Goal: Task Accomplishment & Management: Manage account settings

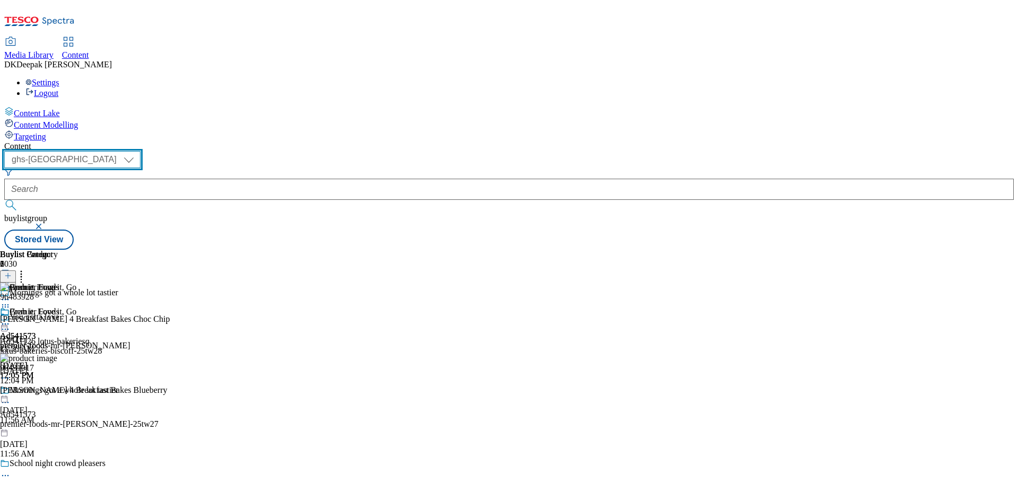
click at [141, 151] on select "ghs-roi ghs-[GEOGRAPHIC_DATA]" at bounding box center [72, 159] width 136 height 17
select select "ghs-roi"
click at [138, 151] on select "ghs-roi ghs-[GEOGRAPHIC_DATA]" at bounding box center [72, 159] width 136 height 17
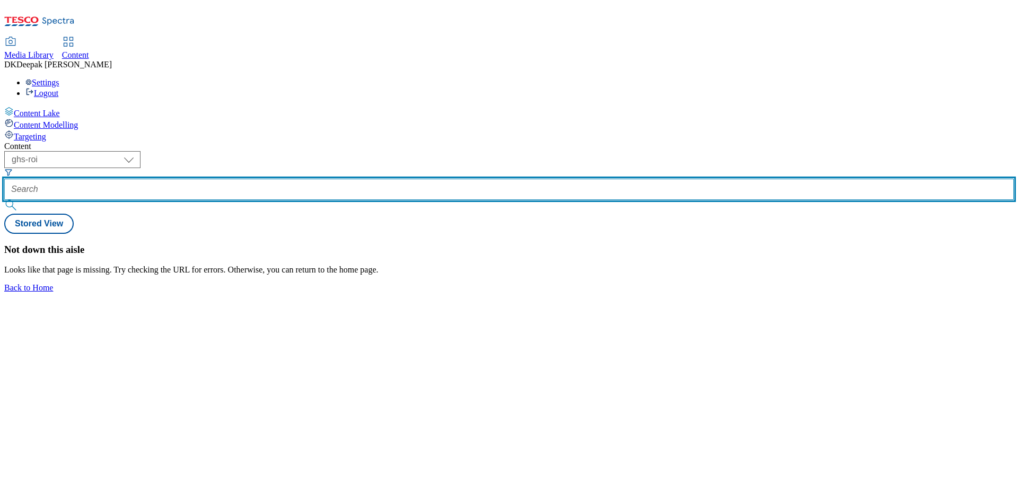
click at [251, 179] on input "text" at bounding box center [509, 189] width 1010 height 21
type input "ad"
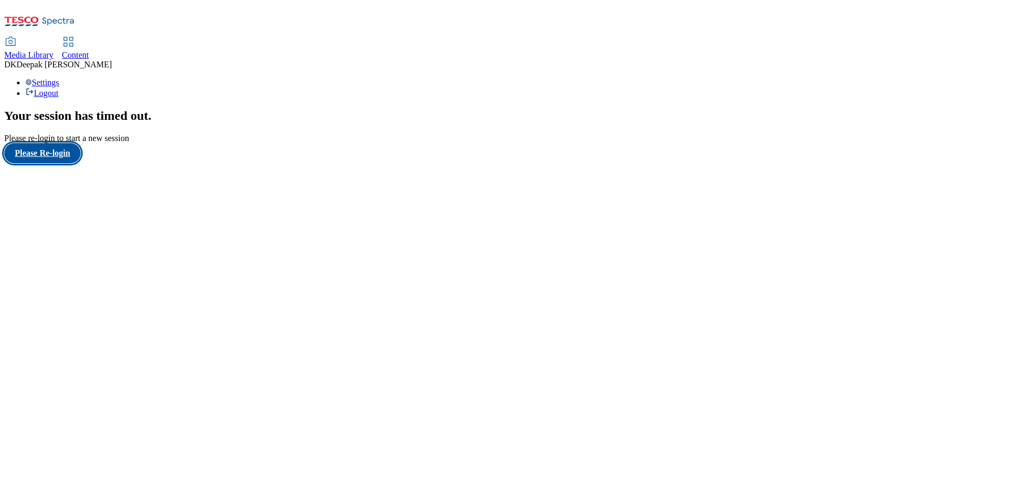
click at [59, 163] on button "Please Re-login" at bounding box center [42, 153] width 76 height 20
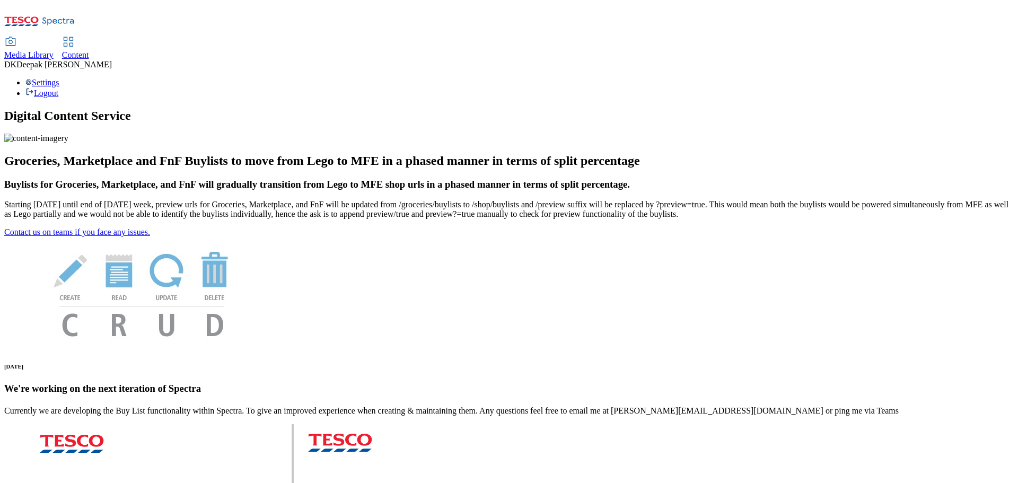
click at [73, 37] on use at bounding box center [68, 41] width 9 height 9
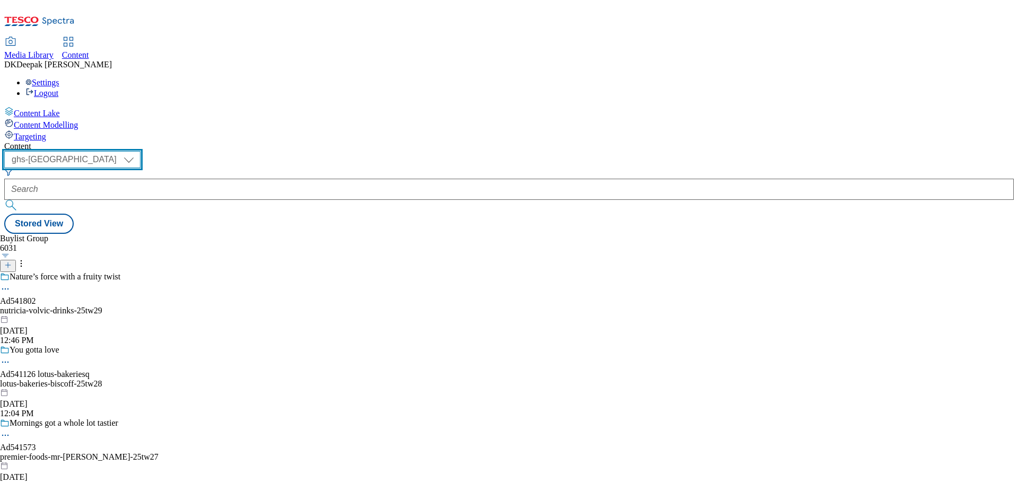
click at [141, 151] on select "ghs-roi ghs-[GEOGRAPHIC_DATA]" at bounding box center [72, 159] width 136 height 17
select select "ghs-roi"
click at [138, 151] on select "ghs-roi ghs-[GEOGRAPHIC_DATA]" at bounding box center [72, 159] width 136 height 17
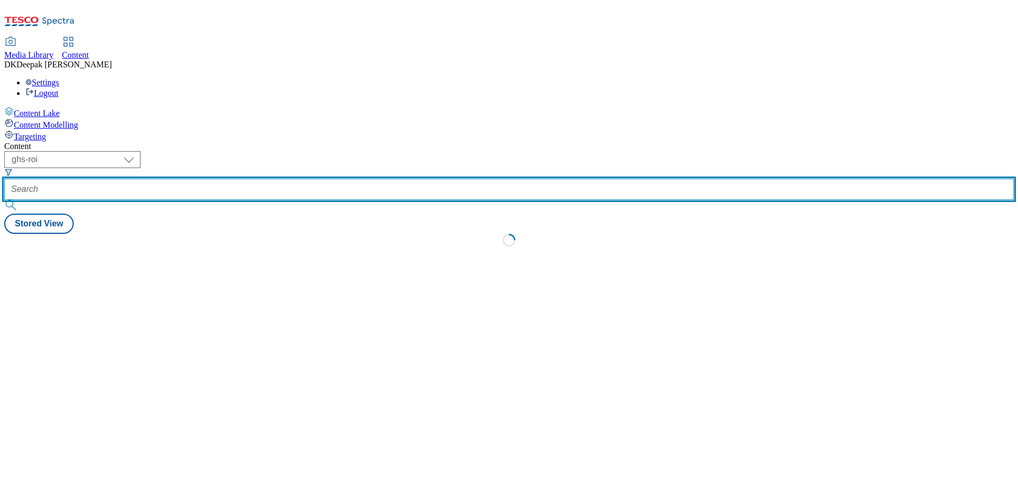
click at [243, 179] on input "text" at bounding box center [509, 189] width 1010 height 21
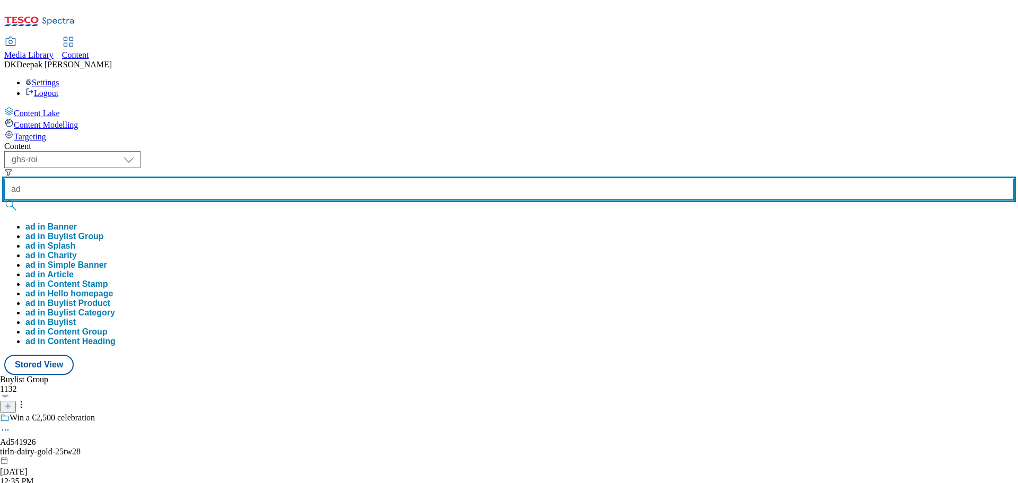
paste input "541926"
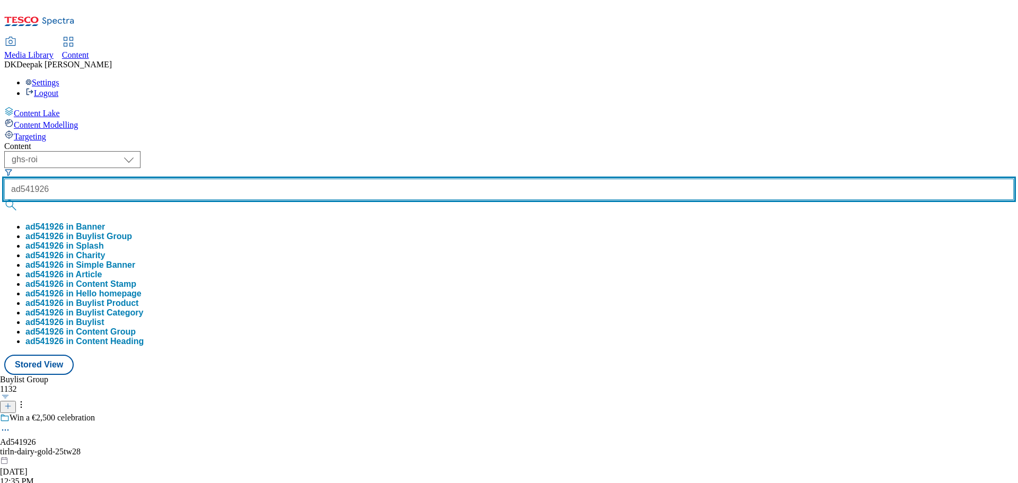
type input "ad541926"
click at [4, 200] on button "submit" at bounding box center [11, 205] width 15 height 11
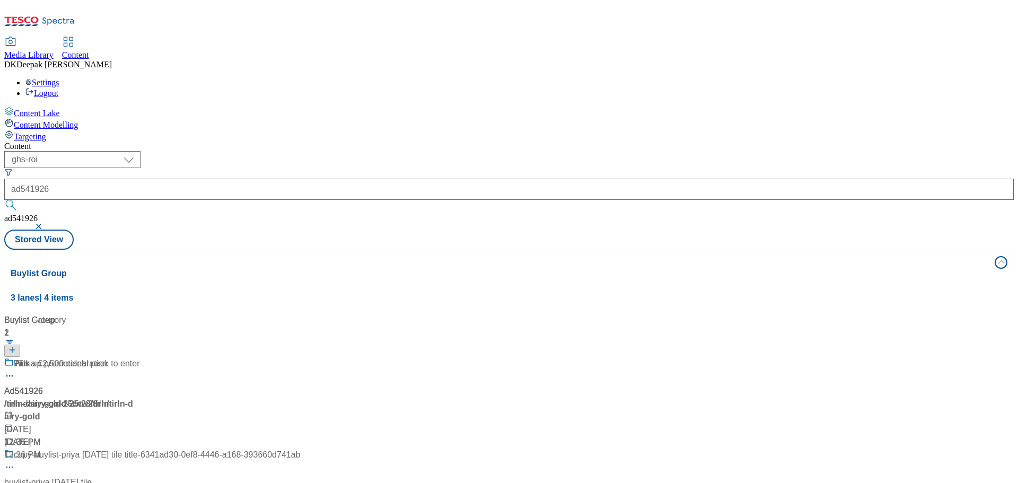
click at [27, 142] on div "Content Lake Content Modelling Targeting" at bounding box center [509, 124] width 1010 height 35
click at [282, 398] on div "/ tirln-dairy-gold-25tw28 / tirln" at bounding box center [152, 404] width 296 height 13
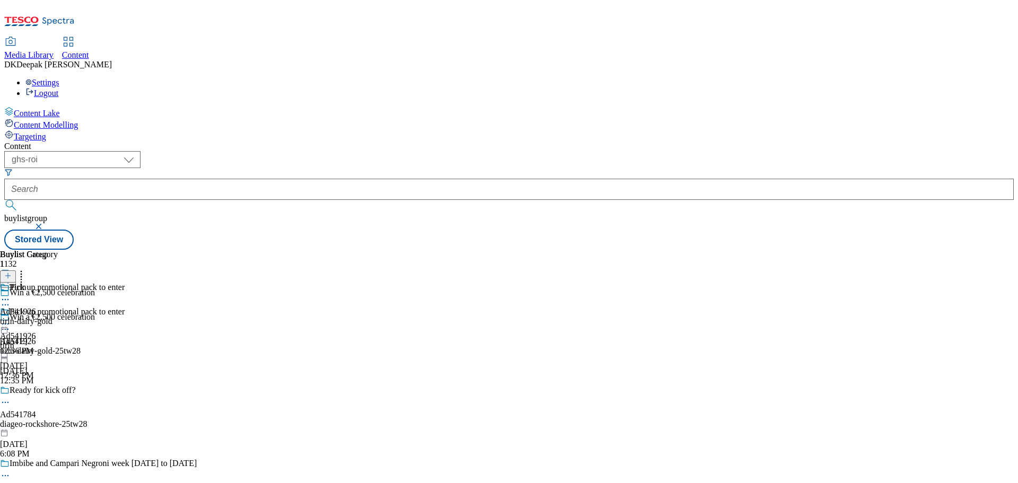
click at [11, 324] on icon at bounding box center [5, 329] width 11 height 11
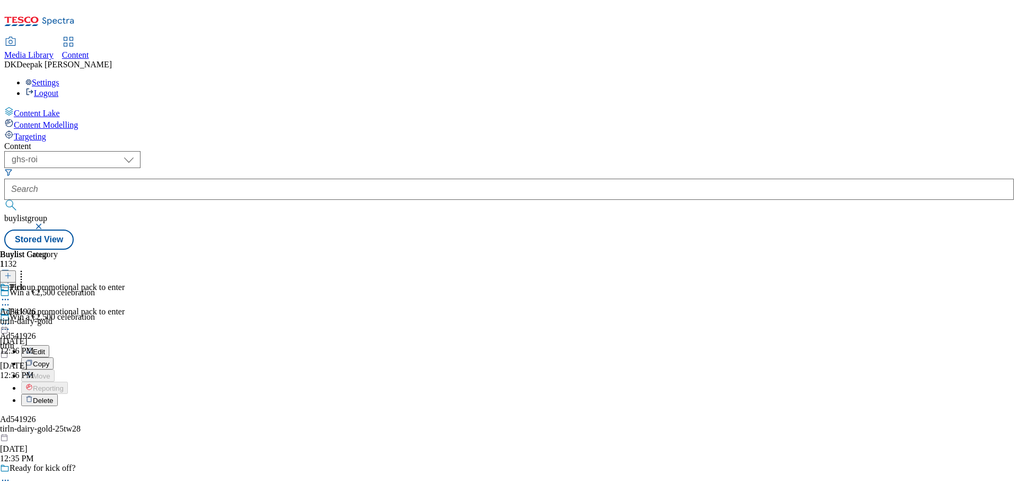
click at [49, 345] on button "Edit" at bounding box center [35, 351] width 28 height 12
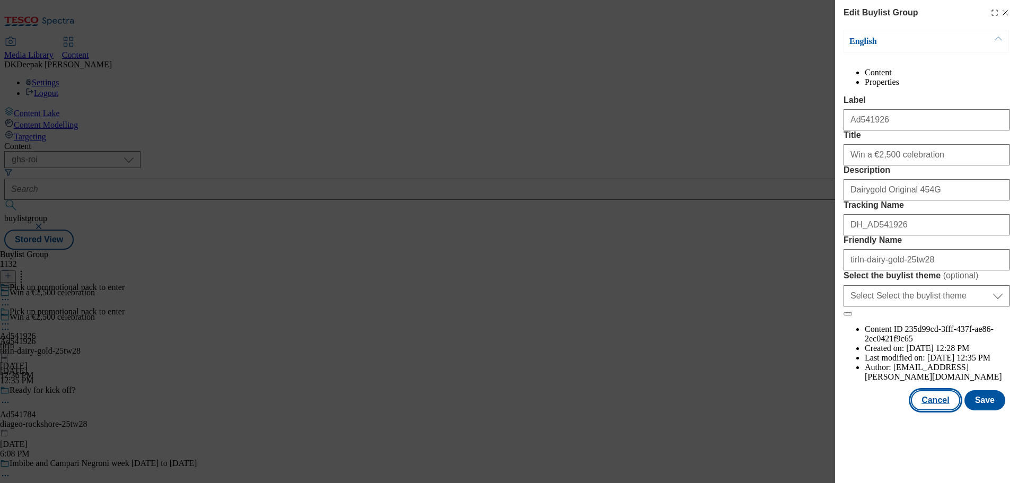
click at [921, 410] on button "Cancel" at bounding box center [935, 400] width 49 height 20
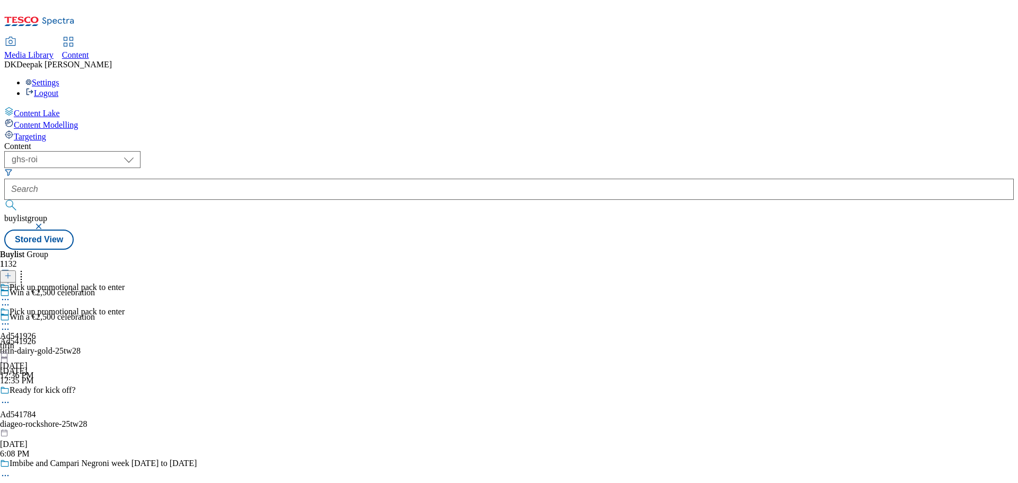
click at [125, 341] on div "tirln" at bounding box center [62, 346] width 125 height 10
click at [11, 319] on icon at bounding box center [5, 324] width 11 height 11
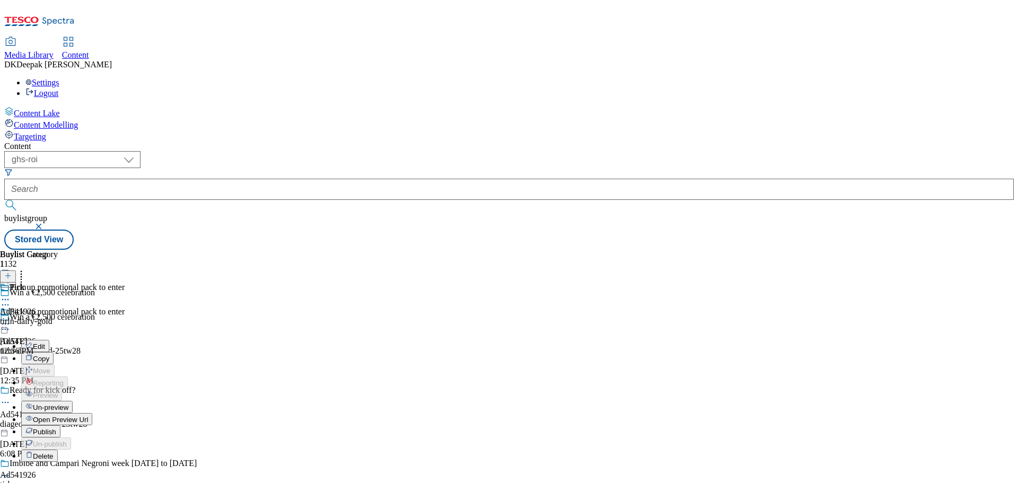
click at [49, 340] on button "Edit" at bounding box center [35, 346] width 28 height 12
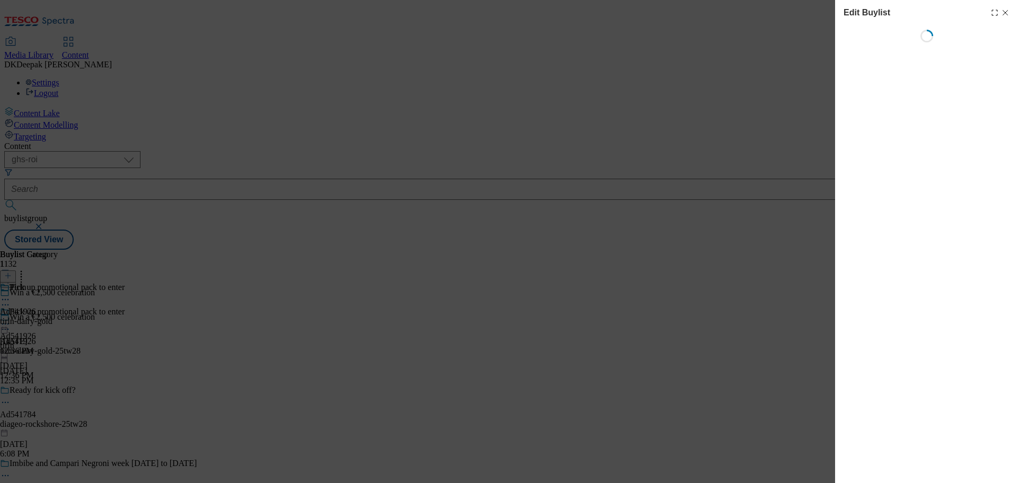
select select "tactical"
select select "supplier funded short term 1-3 weeks"
select select "dunnhumby"
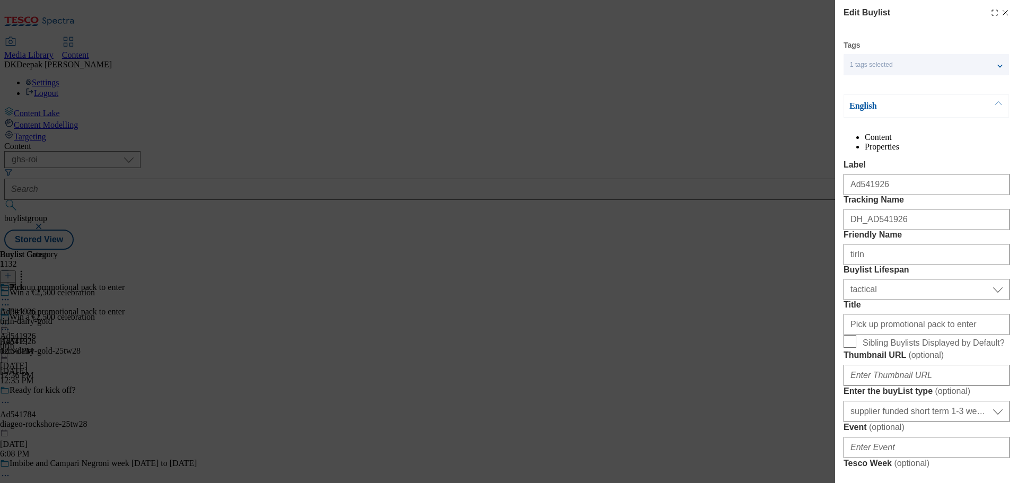
select select "Banner"
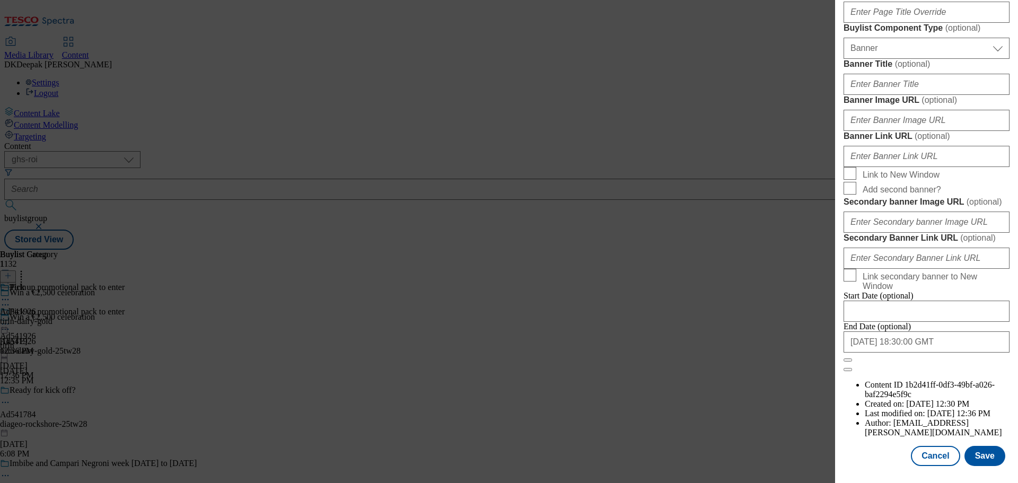
scroll to position [1059, 0]
click at [917, 458] on button "Cancel" at bounding box center [935, 456] width 49 height 20
select select "tactical"
select select "supplier funded short term 1-3 weeks"
select select "dunnhumby"
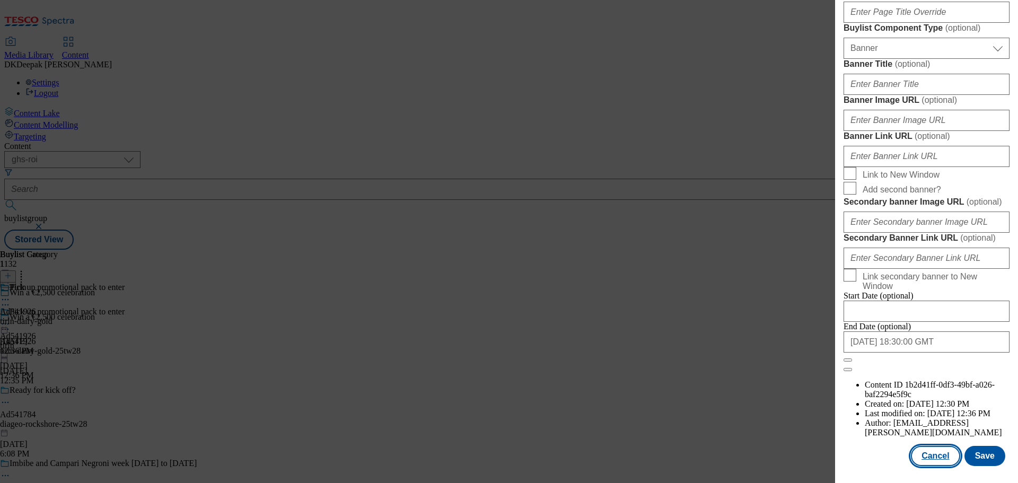
select select "Banner"
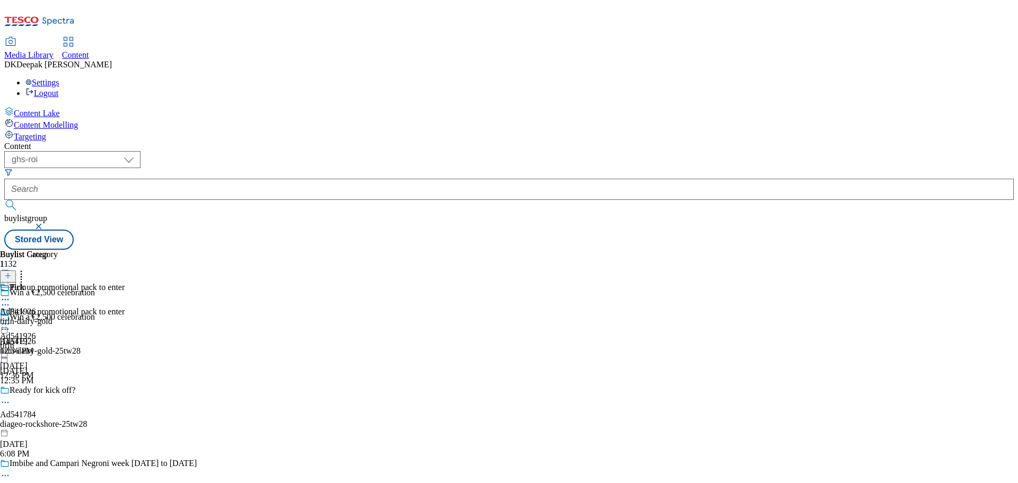
scroll to position [821, 0]
click at [58, 317] on div "tirln-dairy-gold" at bounding box center [29, 322] width 58 height 10
click at [11, 319] on icon at bounding box center [5, 324] width 11 height 11
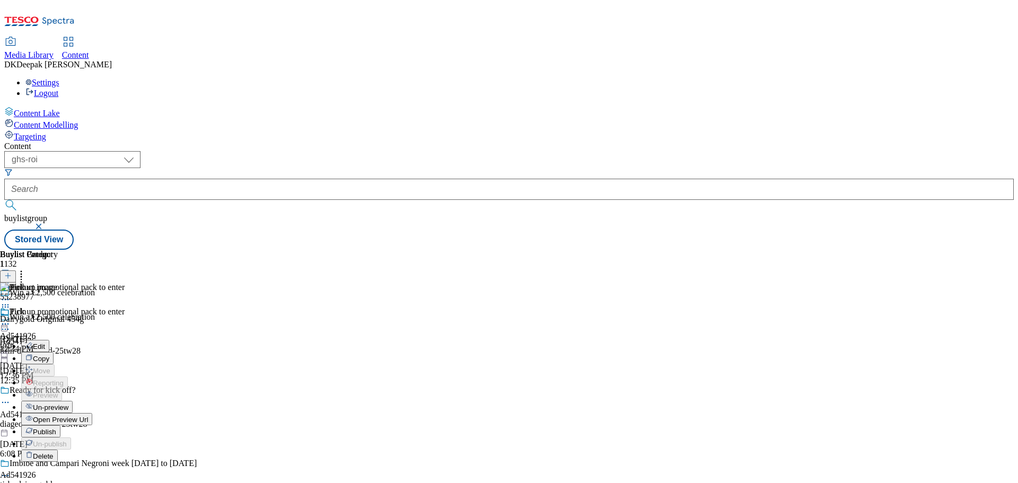
click at [49, 340] on button "Edit" at bounding box center [35, 346] width 28 height 12
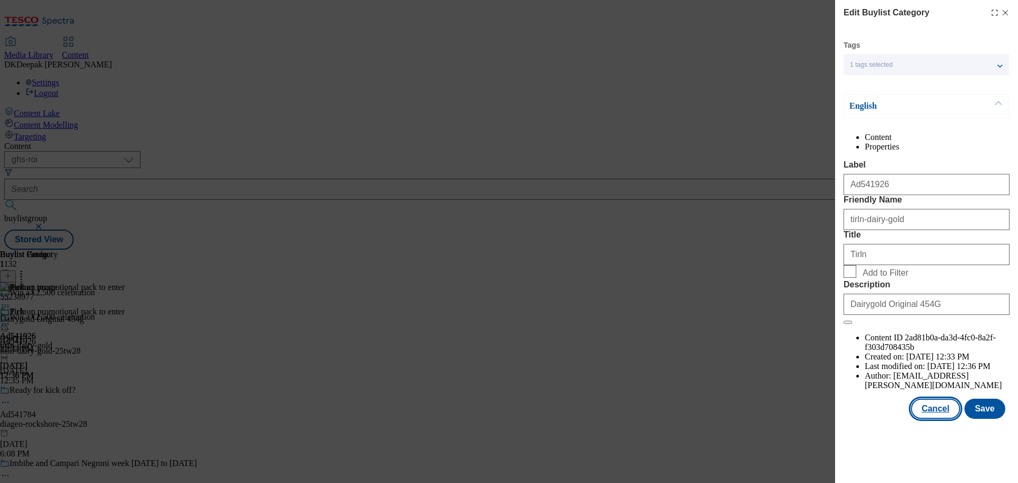
click at [932, 419] on button "Cancel" at bounding box center [935, 409] width 49 height 20
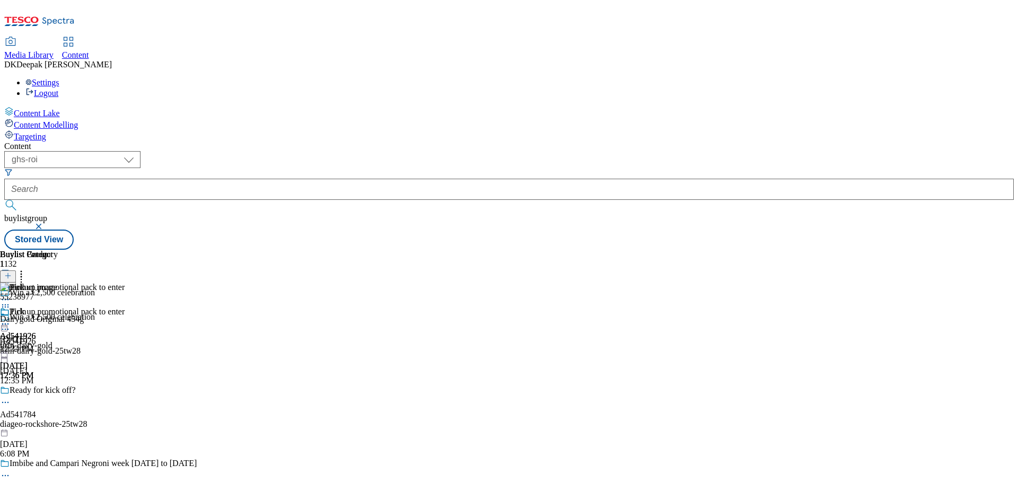
click at [11, 319] on icon at bounding box center [5, 324] width 11 height 11
click at [88, 416] on span "Open Preview Url" at bounding box center [60, 420] width 55 height 8
click at [11, 319] on icon at bounding box center [5, 324] width 11 height 11
click at [56, 428] on span "Publish" at bounding box center [44, 432] width 23 height 8
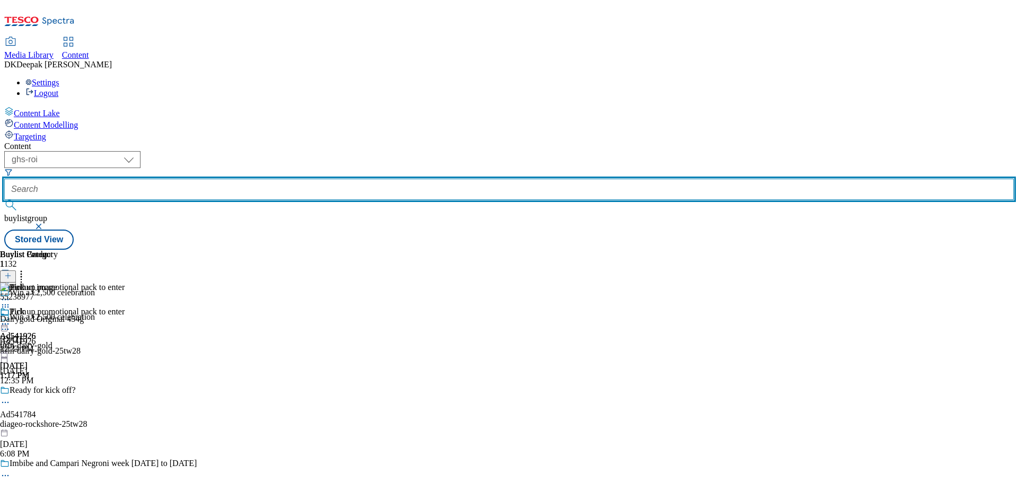
click at [241, 179] on input "text" at bounding box center [509, 189] width 1010 height 21
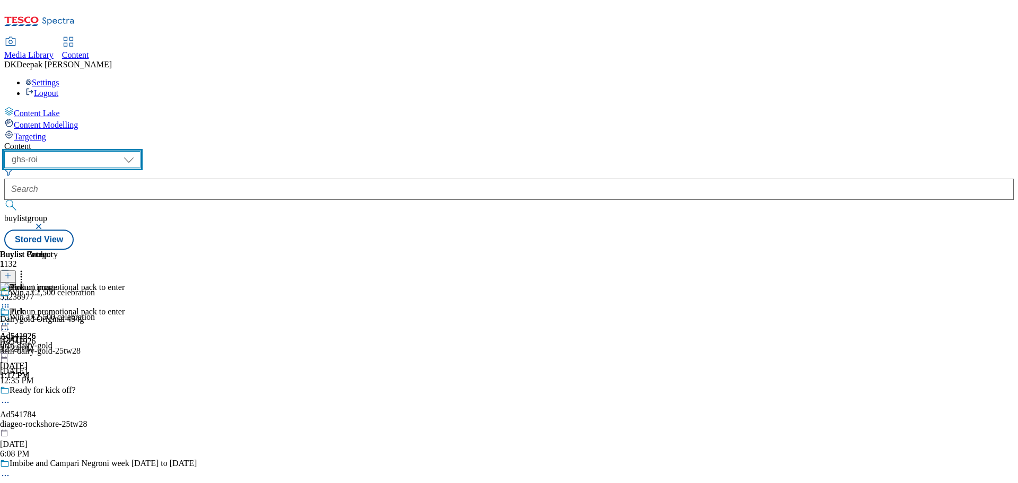
drag, startPoint x: 187, startPoint y: 79, endPoint x: 179, endPoint y: 91, distance: 14.4
click at [141, 151] on select "ghs-roi ghs-[GEOGRAPHIC_DATA]" at bounding box center [72, 159] width 136 height 17
select select "ghs-[GEOGRAPHIC_DATA]"
click at [138, 151] on select "ghs-roi ghs-[GEOGRAPHIC_DATA]" at bounding box center [72, 159] width 136 height 17
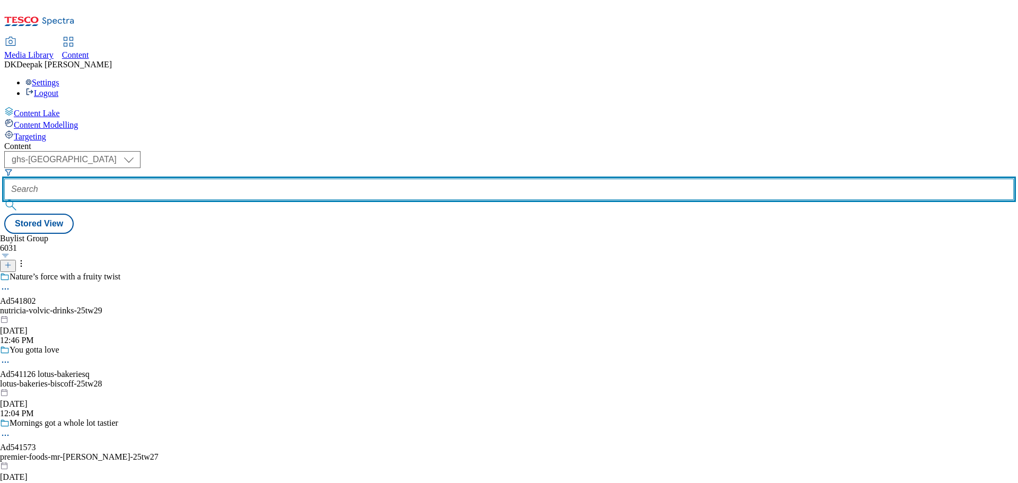
click at [266, 179] on input "text" at bounding box center [509, 189] width 1010 height 21
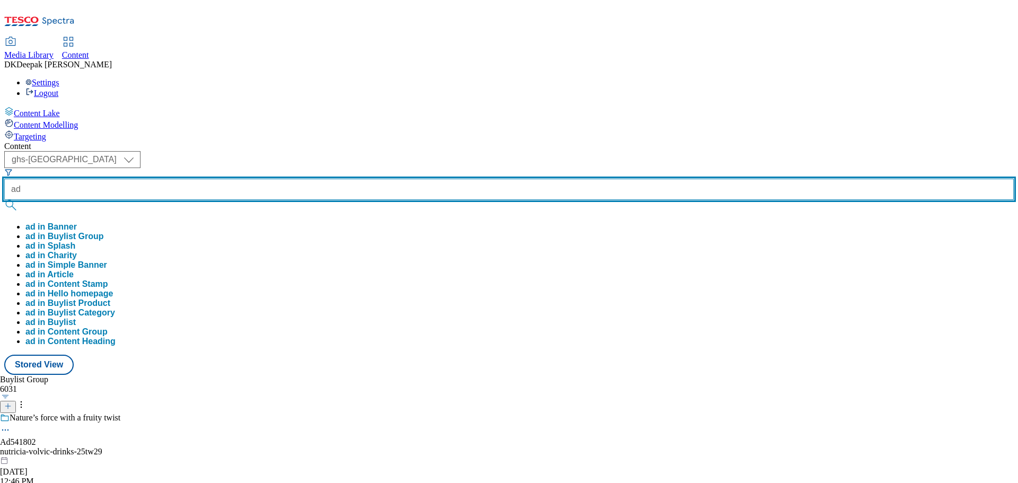
paste input "541802"
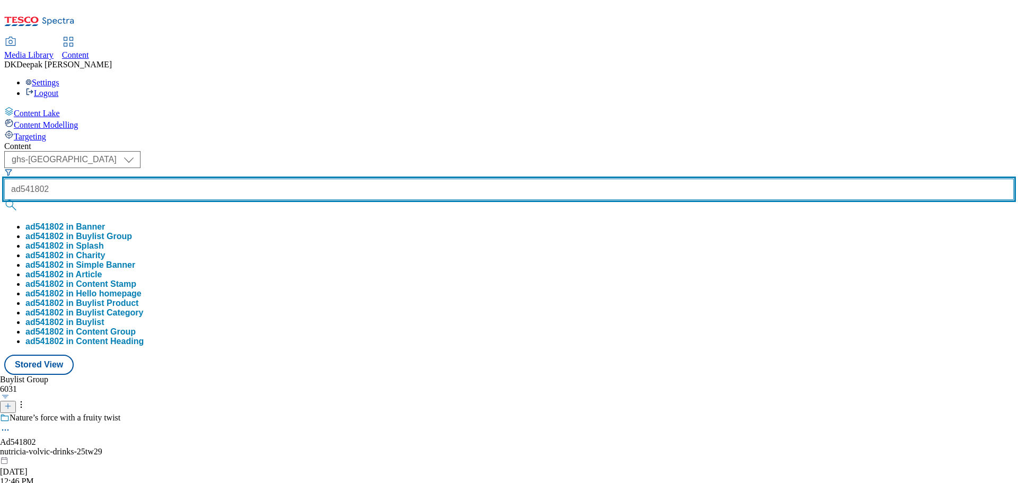
type input "ad541802"
click at [4, 200] on button "submit" at bounding box center [11, 205] width 15 height 11
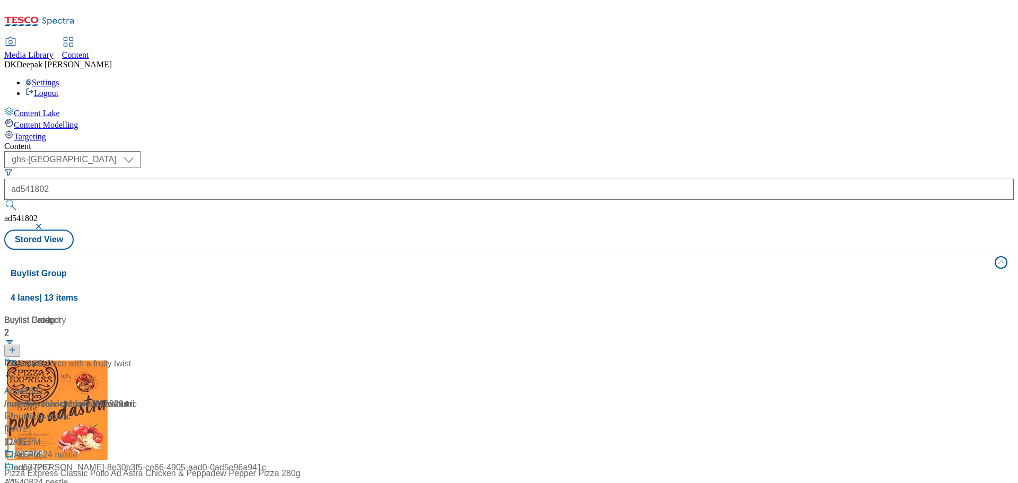
click at [79, 142] on div "Content Lake Content Modelling Targeting" at bounding box center [509, 124] width 1010 height 35
click at [137, 357] on div "Ad541802 / nutricia-volvic-drinks-25tw29 / nutricia Aug 22, 2025 12:46 PM" at bounding box center [70, 409] width 133 height 104
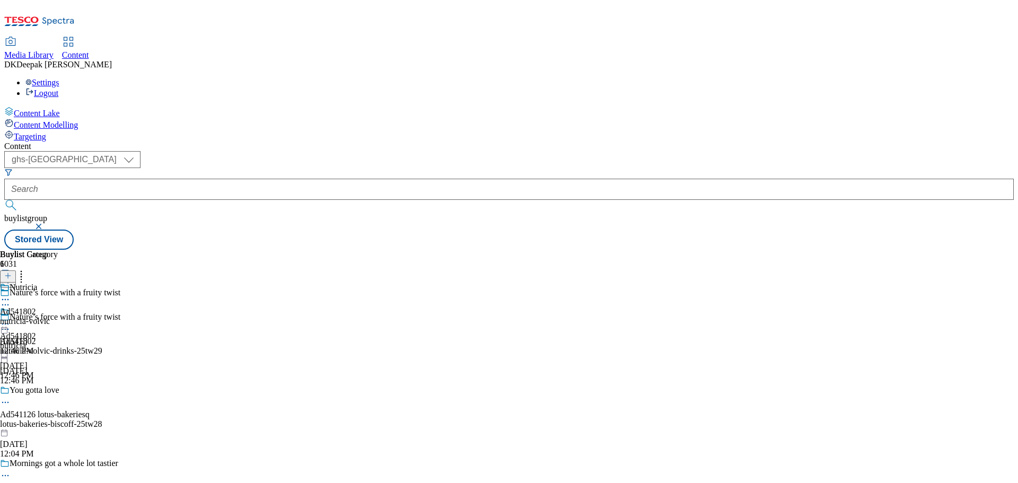
drag, startPoint x: 291, startPoint y: 168, endPoint x: 282, endPoint y: 169, distance: 9.1
click at [11, 324] on icon at bounding box center [5, 329] width 11 height 11
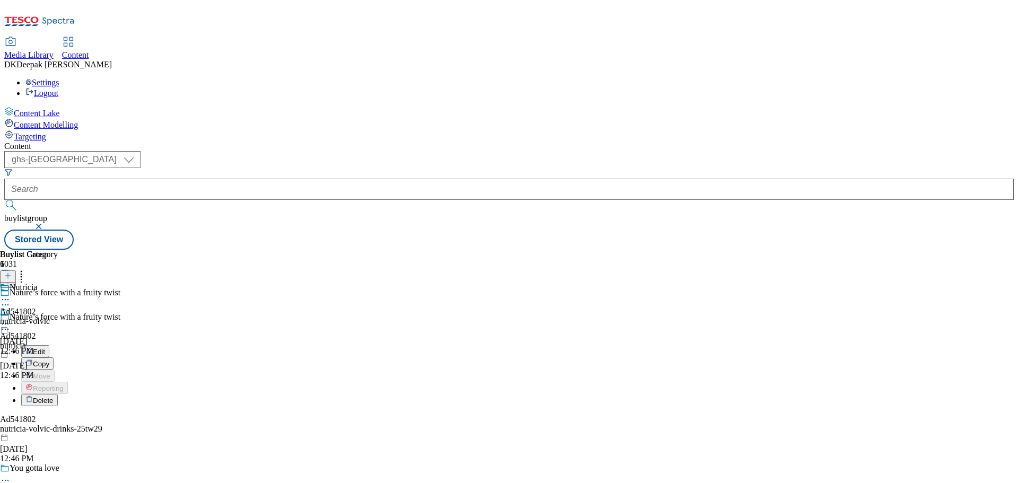
click at [49, 345] on button "Edit" at bounding box center [35, 351] width 28 height 12
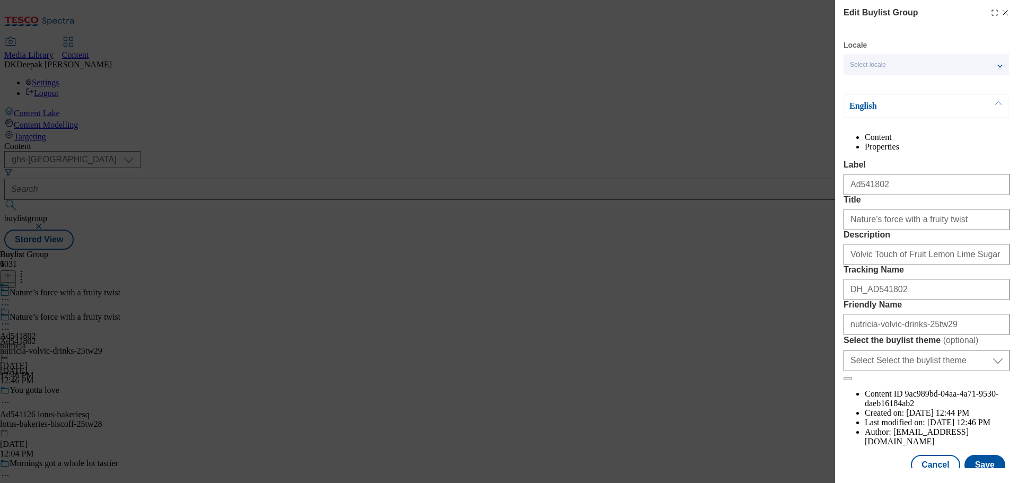
scroll to position [53, 0]
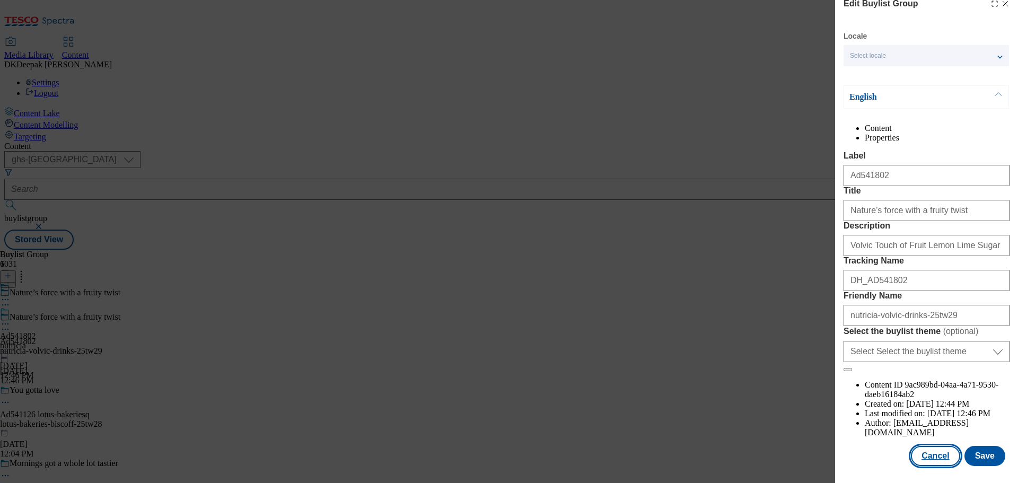
drag, startPoint x: 927, startPoint y: 459, endPoint x: 904, endPoint y: 445, distance: 27.1
click at [927, 459] on button "Cancel" at bounding box center [935, 456] width 49 height 20
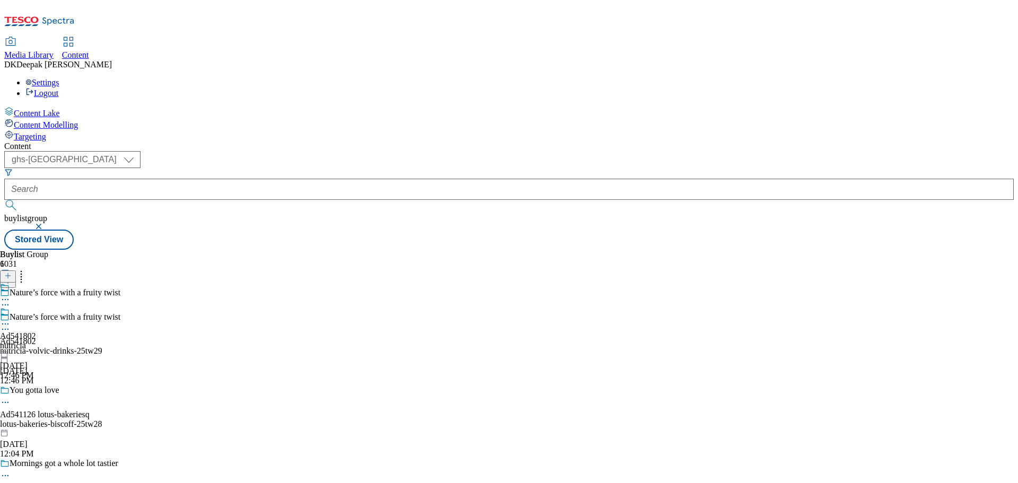
click at [36, 307] on div "Ad541802 nutricia Aug 22, 2025 12:46 PM" at bounding box center [18, 343] width 36 height 73
click at [11, 319] on icon at bounding box center [5, 324] width 11 height 11
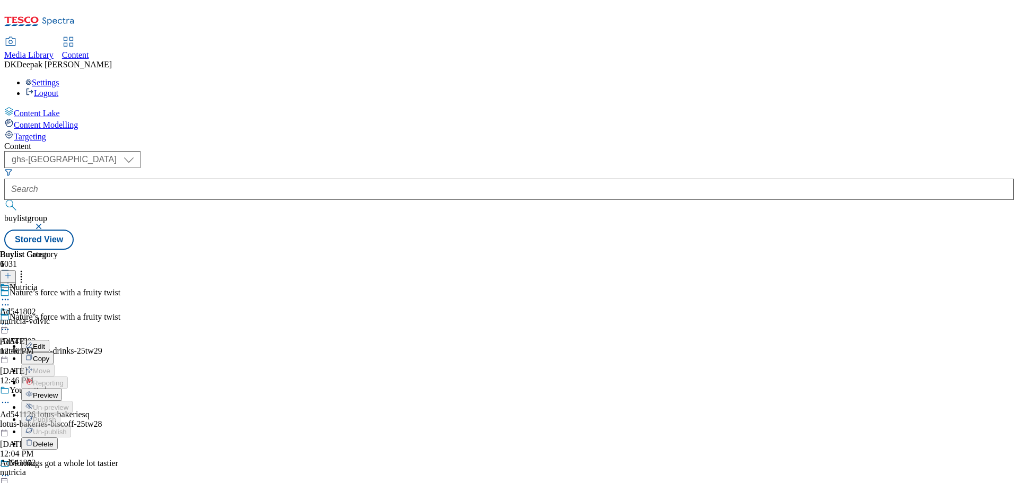
click at [49, 340] on button "Edit" at bounding box center [35, 346] width 28 height 12
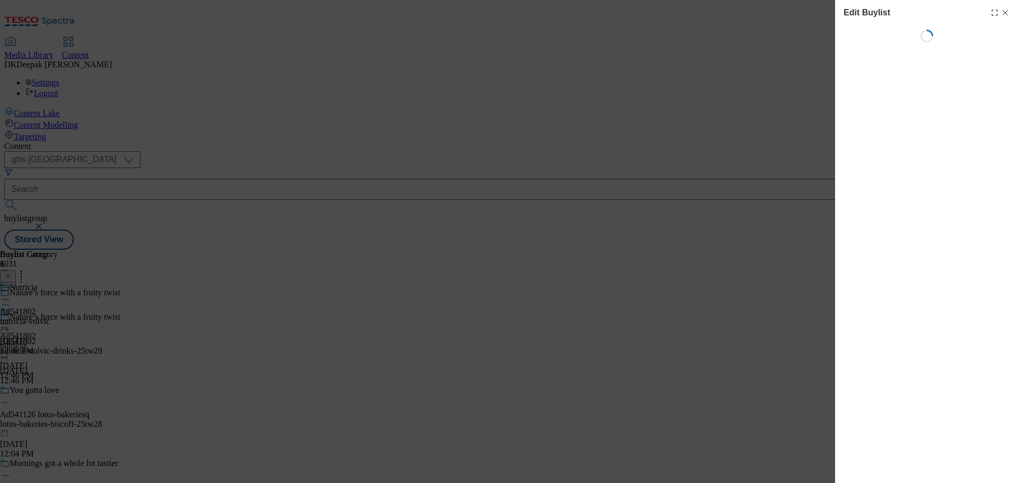
select select "tactical"
select select "supplier funded short term 1-3 weeks"
select select "dunnhumby"
select select "Banner"
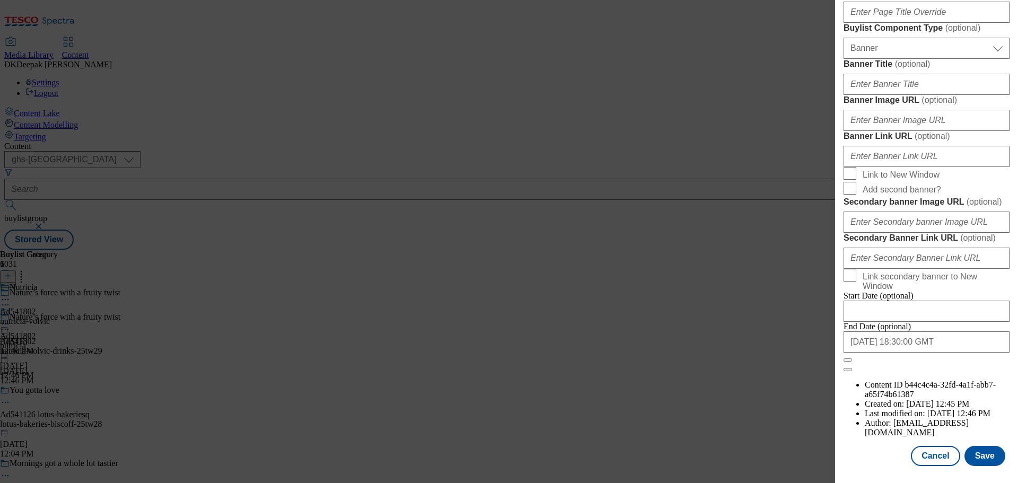
scroll to position [1116, 0]
click at [937, 454] on button "Cancel" at bounding box center [935, 456] width 49 height 20
select select "tactical"
select select "supplier funded short term 1-3 weeks"
select select "dunnhumby"
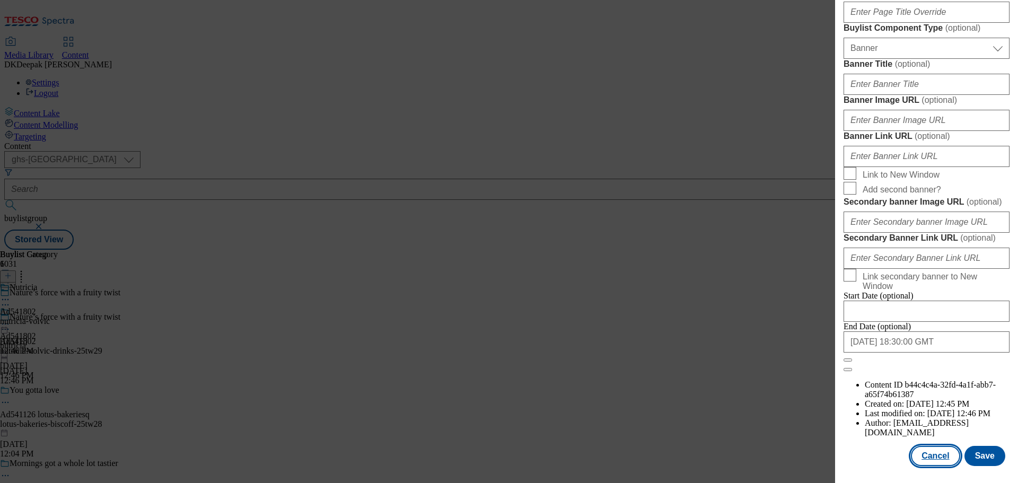
select select "Banner"
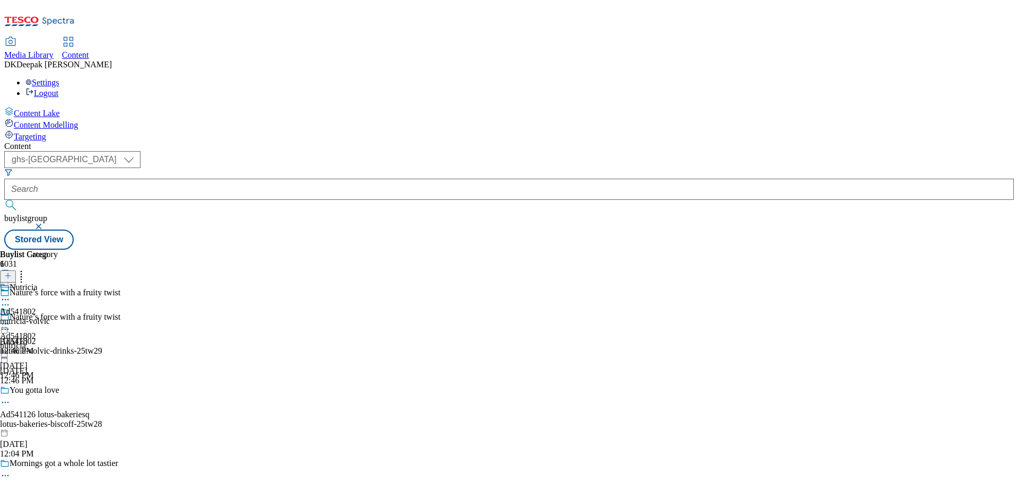
scroll to position [878, 0]
click at [58, 317] on div "nutricia-volvic" at bounding box center [29, 322] width 58 height 10
click at [11, 319] on icon at bounding box center [5, 324] width 11 height 11
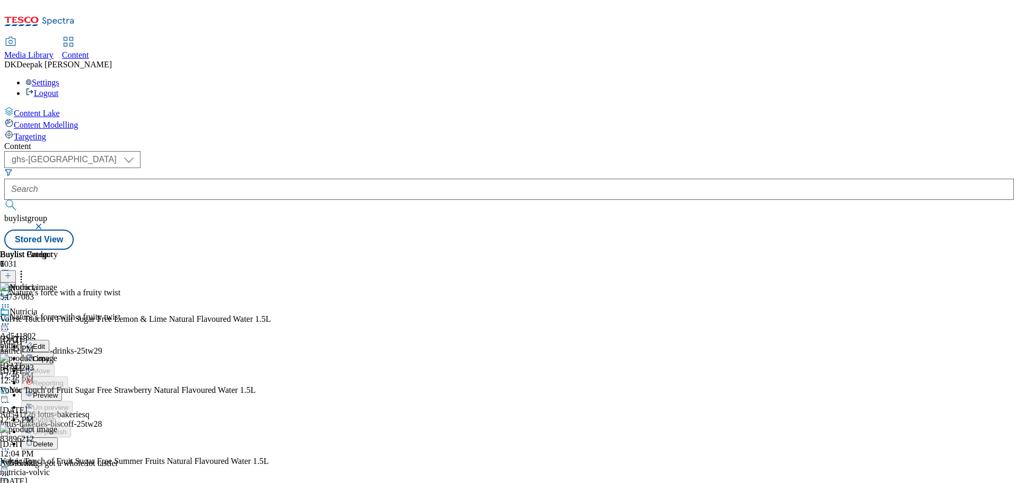
click at [49, 340] on button "Edit" at bounding box center [35, 346] width 28 height 12
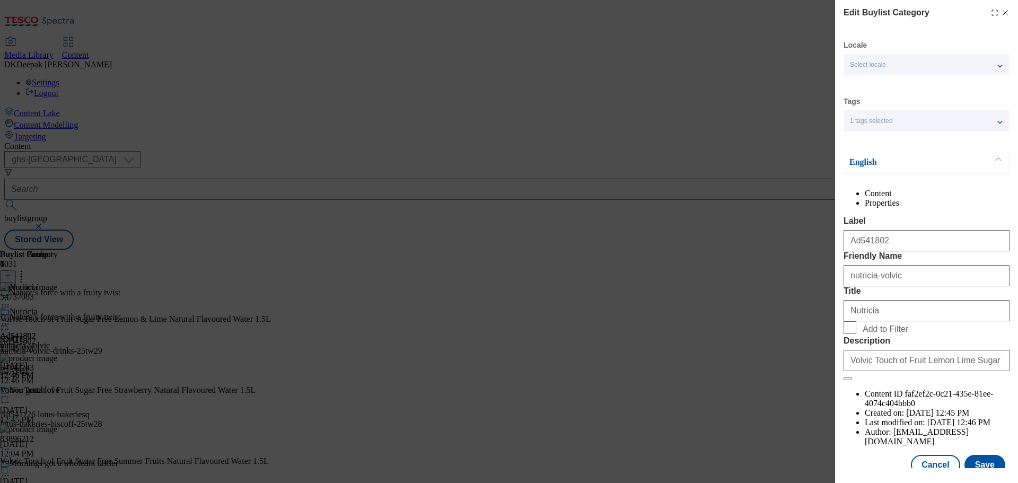
scroll to position [39, 0]
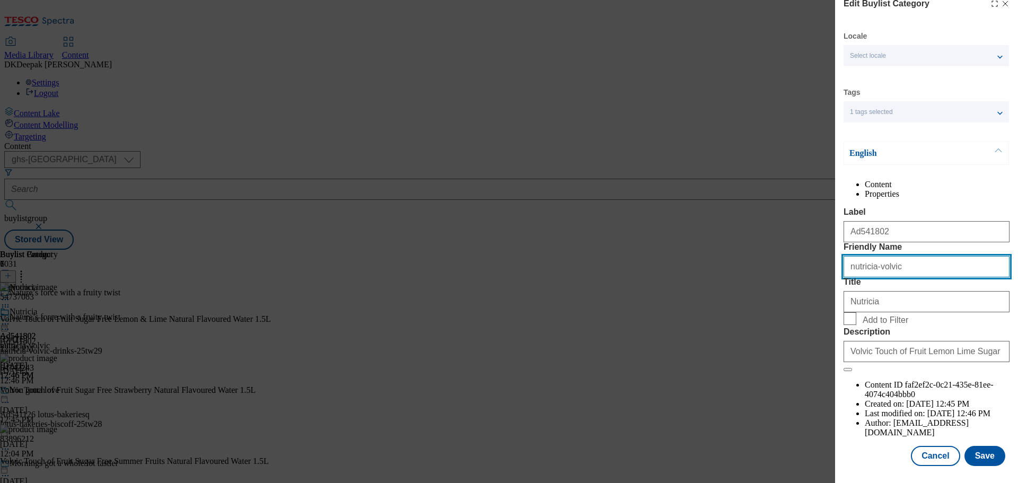
click at [904, 275] on input "nutricia-volvic" at bounding box center [927, 266] width 166 height 21
type input "nutricia-volvic-drinks"
click at [971, 460] on button "Save" at bounding box center [984, 456] width 41 height 20
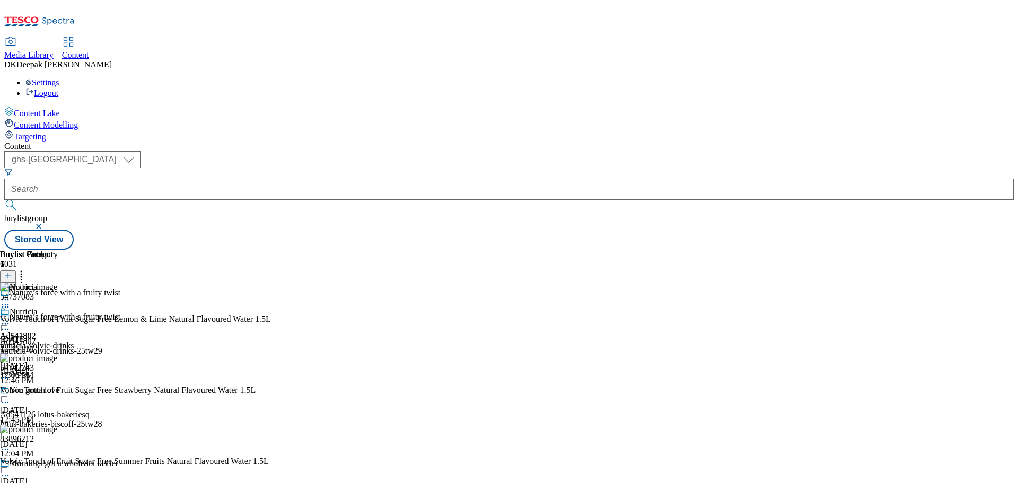
click at [11, 319] on icon at bounding box center [5, 324] width 11 height 11
click at [58, 391] on span "Preview" at bounding box center [45, 395] width 25 height 8
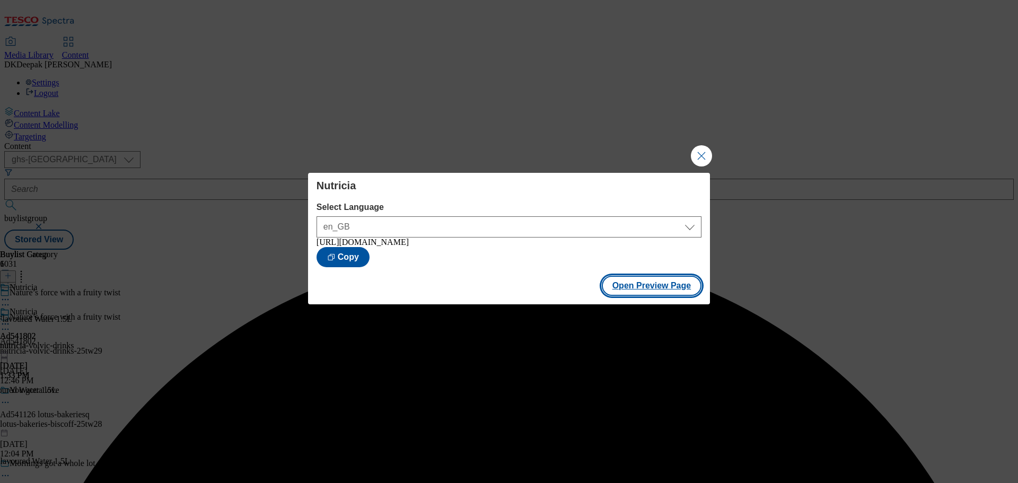
click at [661, 292] on button "Open Preview Page" at bounding box center [652, 286] width 100 height 20
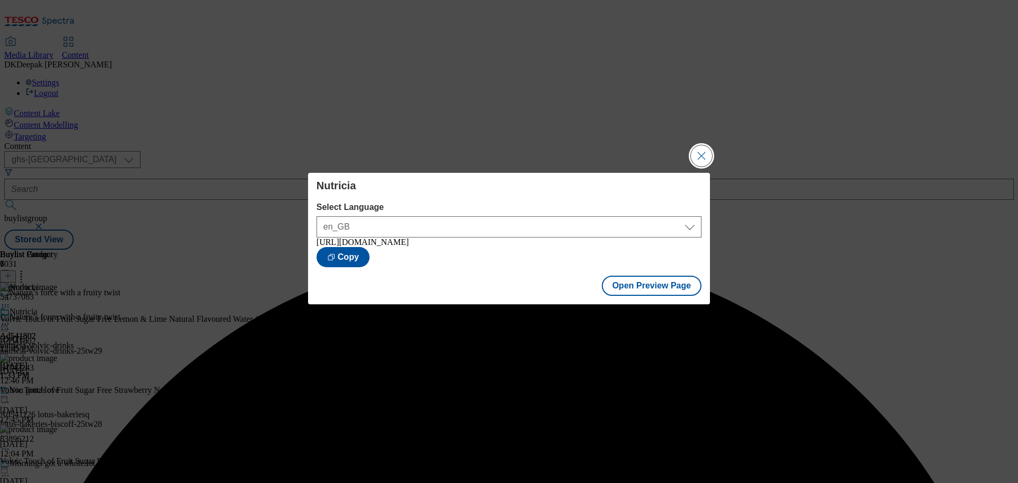
click at [694, 153] on button "Close Modal" at bounding box center [701, 155] width 21 height 21
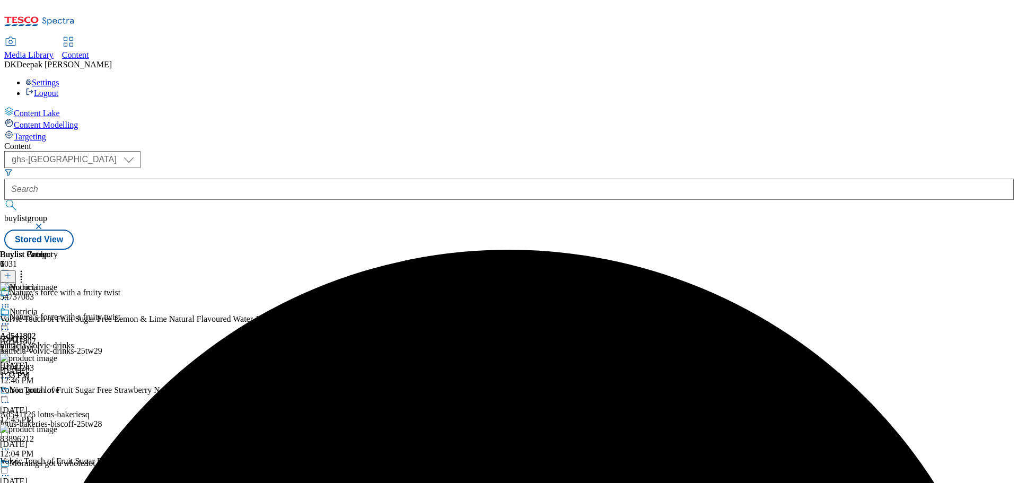
click at [11, 319] on icon at bounding box center [5, 324] width 11 height 11
click at [56, 428] on span "Publish" at bounding box center [44, 432] width 23 height 8
